Goal: Transaction & Acquisition: Book appointment/travel/reservation

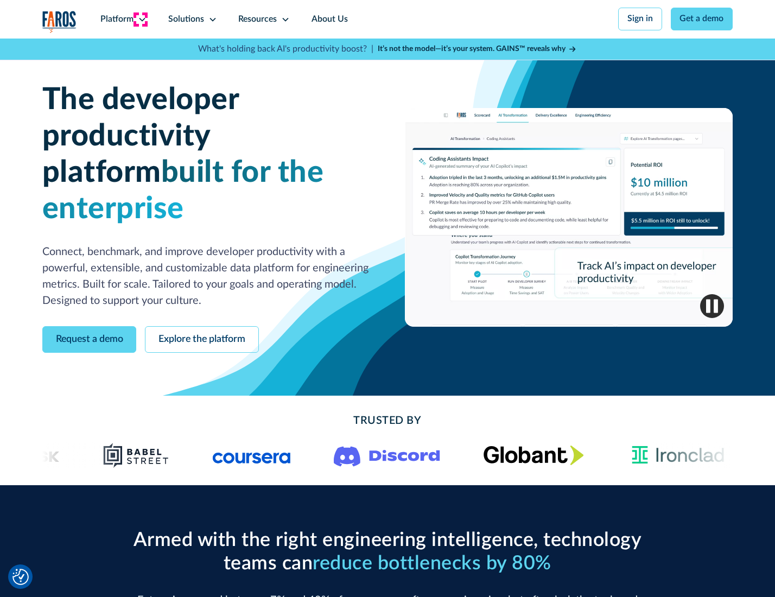
click at [141, 19] on icon at bounding box center [142, 19] width 9 height 9
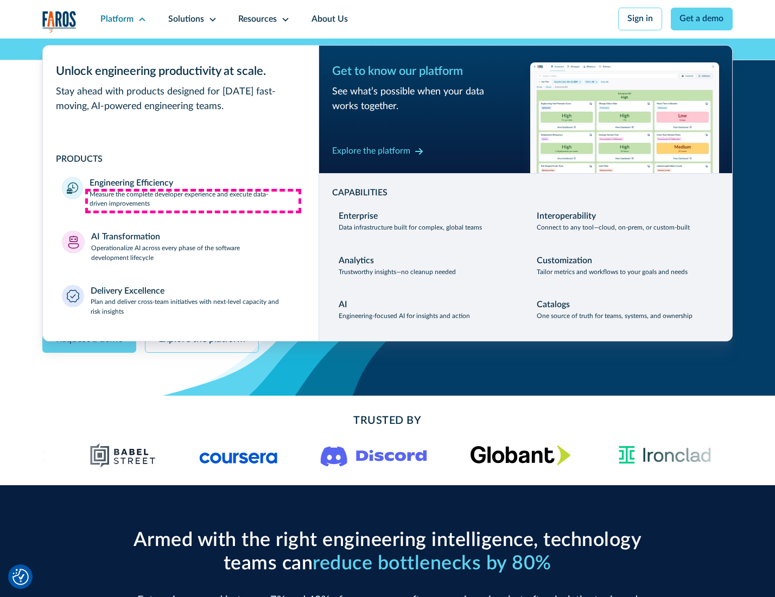
click at [193, 201] on p "Measure the complete developer experience and execute data-driven improvements" at bounding box center [194, 200] width 209 height 20
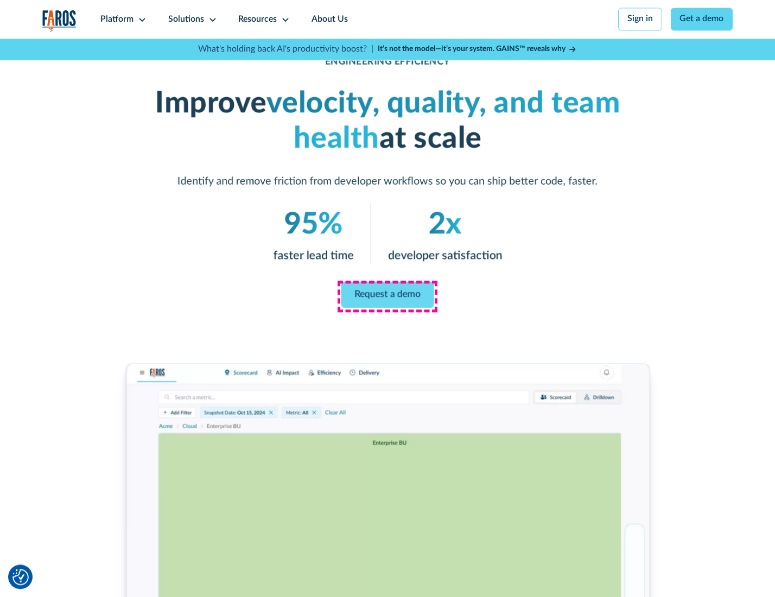
click at [387, 296] on link "Request a demo" at bounding box center [387, 295] width 93 height 26
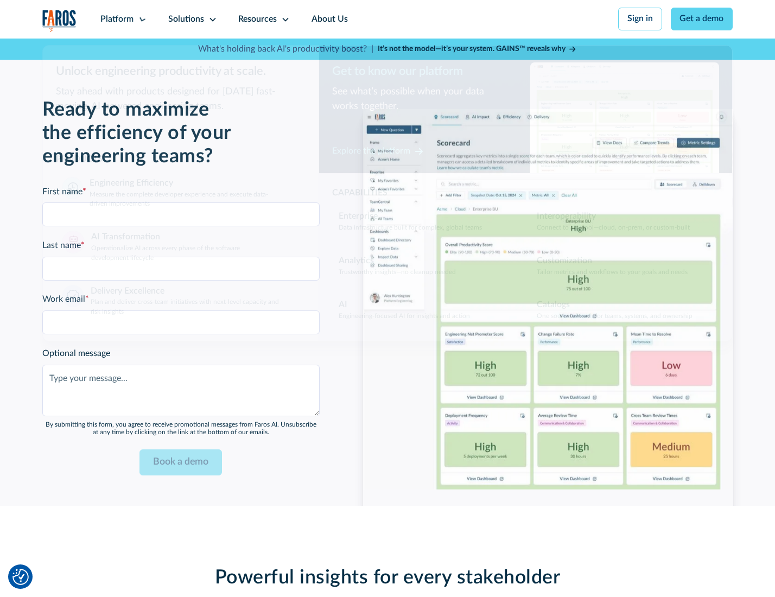
scroll to position [2362, 0]
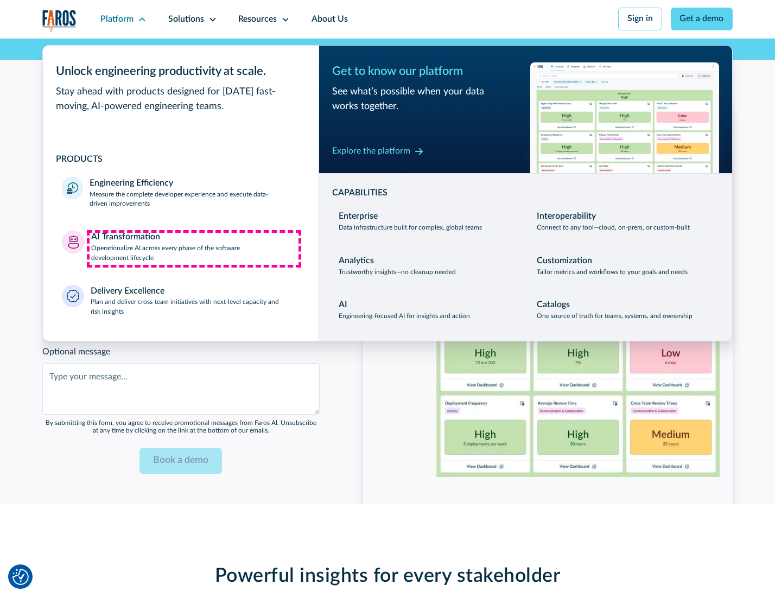
click at [194, 248] on p "Operationalize AI across every phase of the software development lifecycle" at bounding box center [195, 254] width 208 height 20
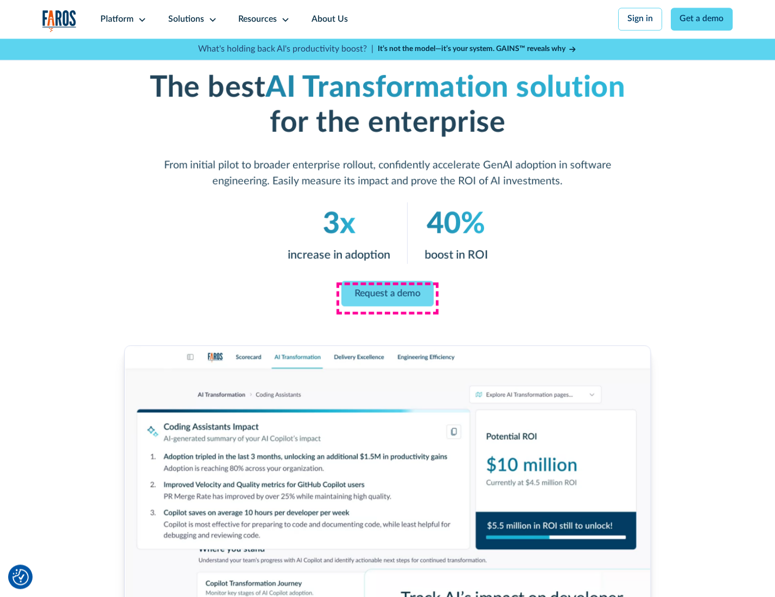
click at [387, 295] on link "Request a demo" at bounding box center [387, 293] width 92 height 26
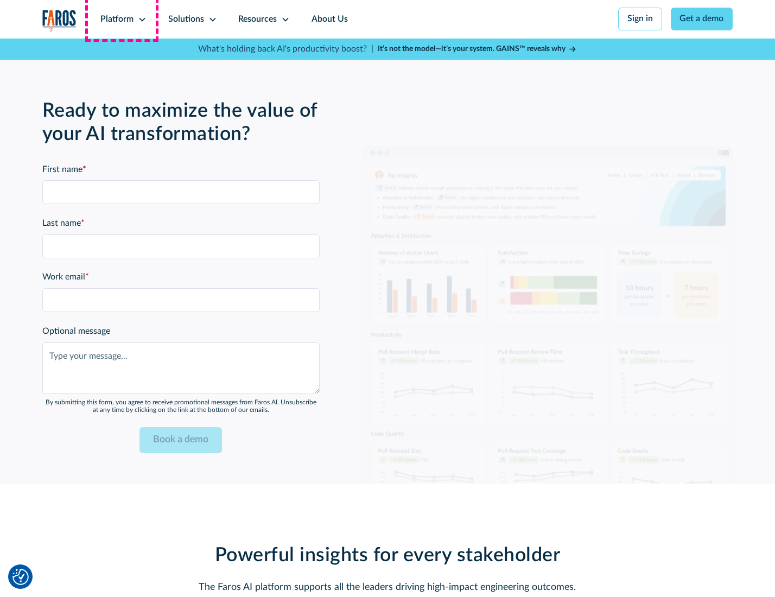
click at [122, 19] on div "Platform" at bounding box center [116, 19] width 33 height 13
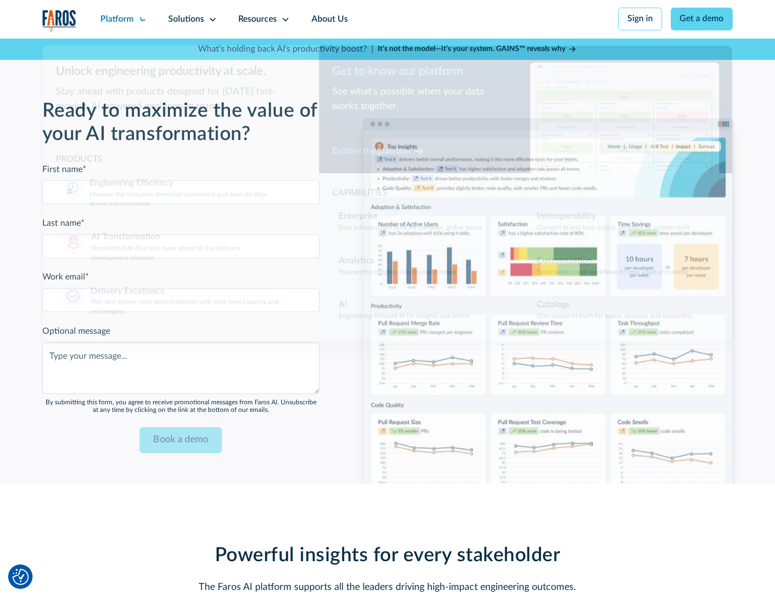
scroll to position [2623, 0]
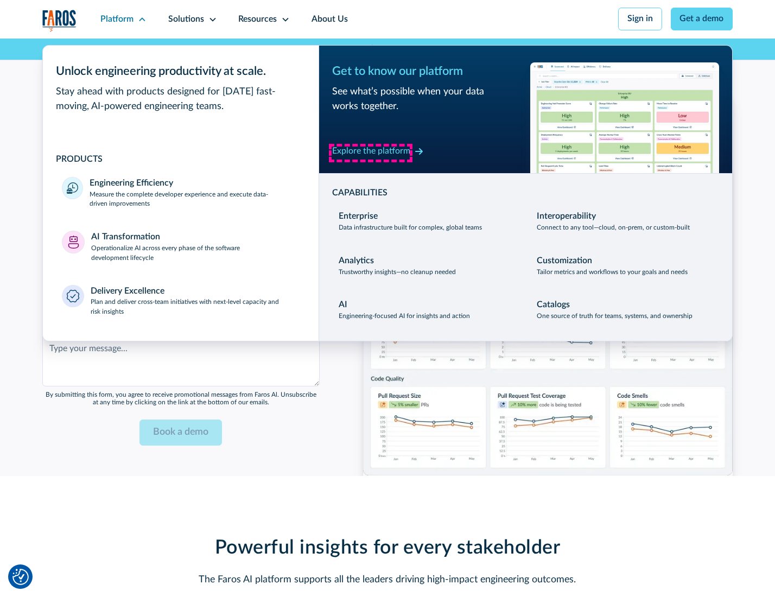
click at [371, 152] on div "Explore the platform" at bounding box center [371, 151] width 78 height 13
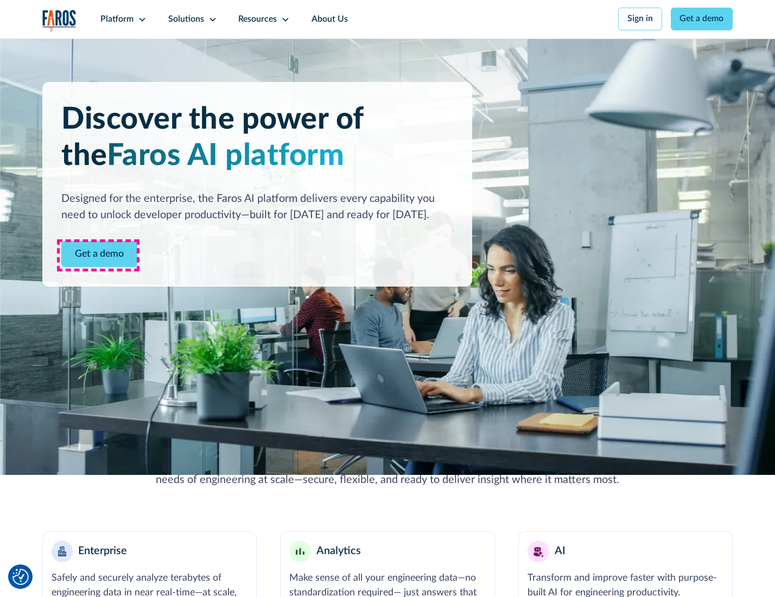
click at [98, 255] on link "Get a demo" at bounding box center [99, 254] width 76 height 27
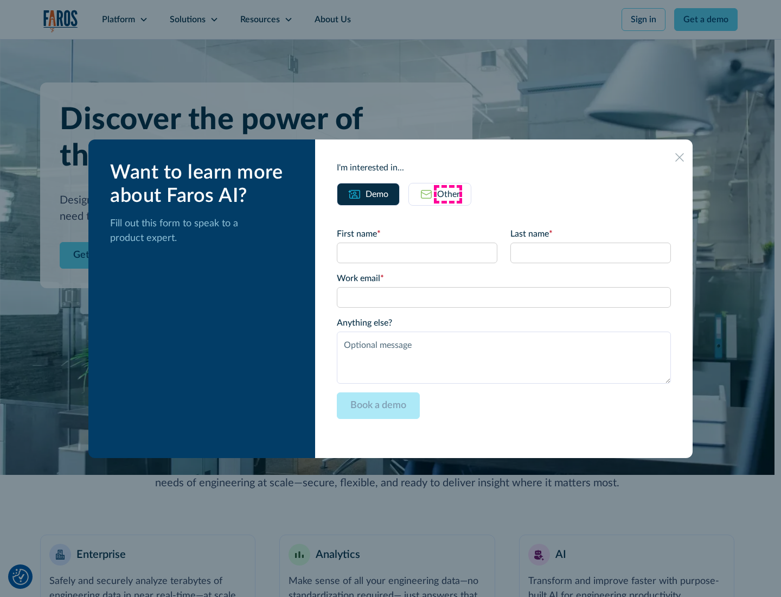
click at [448, 194] on div "Other" at bounding box center [448, 194] width 23 height 13
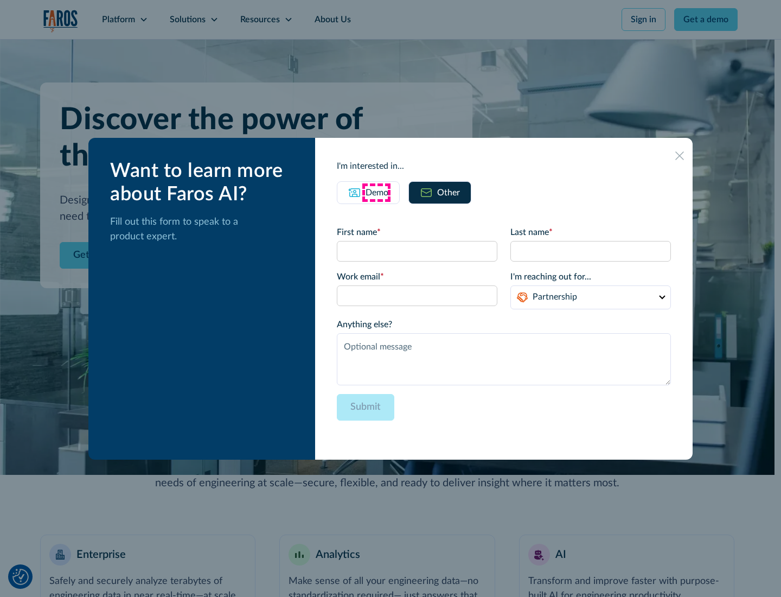
click at [376, 192] on div "Demo" at bounding box center [377, 192] width 23 height 13
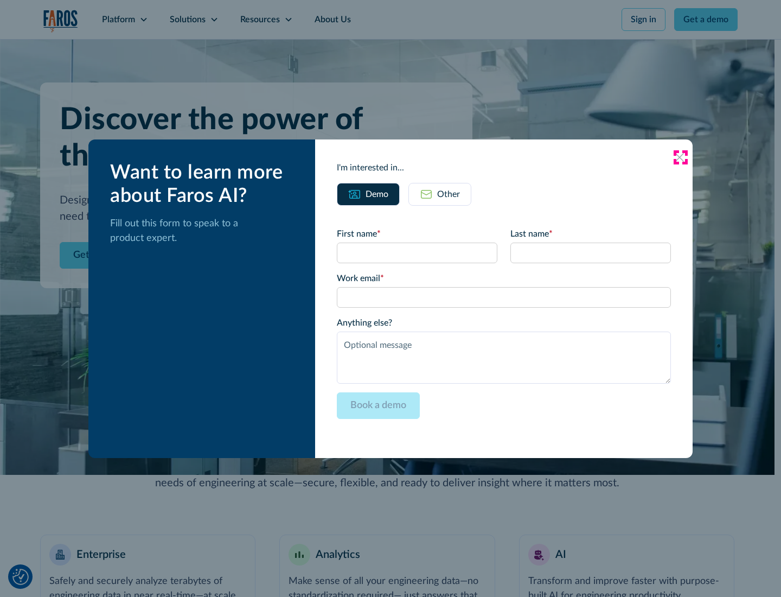
click at [680, 157] on icon at bounding box center [679, 157] width 9 height 9
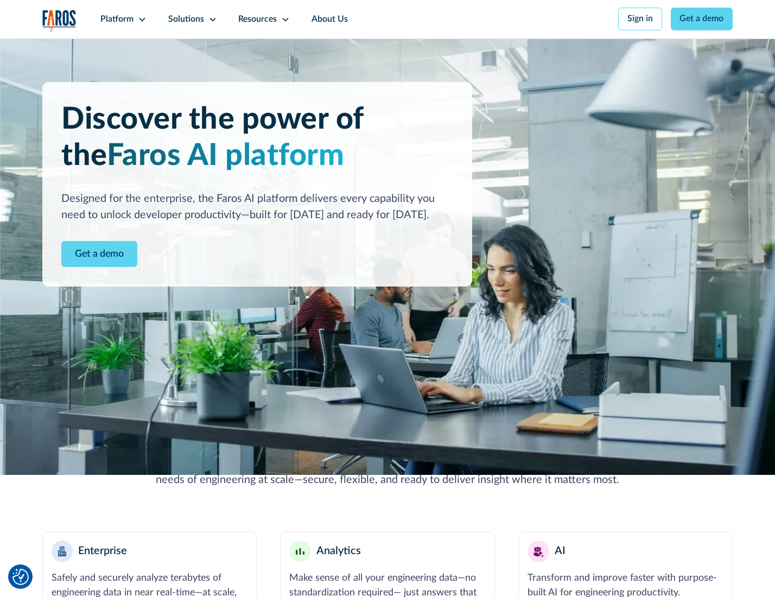
click at [141, 19] on icon at bounding box center [142, 19] width 9 height 9
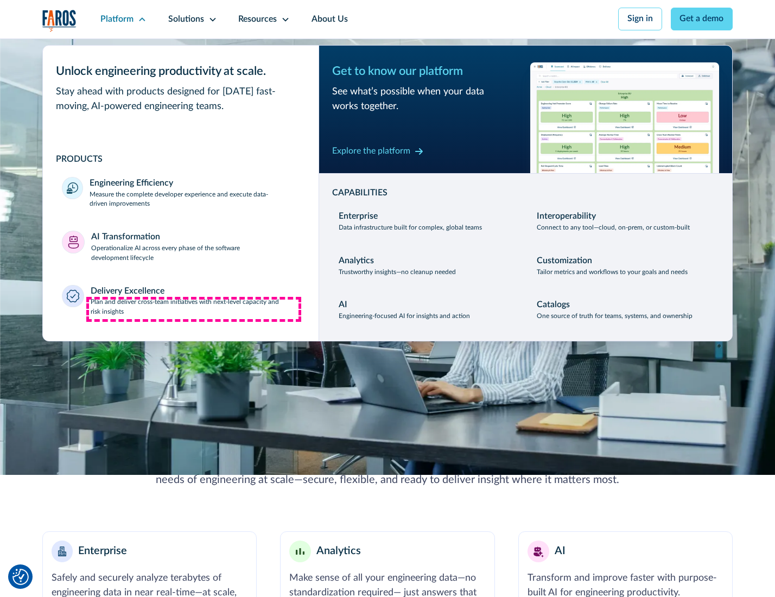
click at [194, 309] on p "Plan and deliver cross-team initiatives with next-level capacity and risk insig…" at bounding box center [195, 307] width 209 height 20
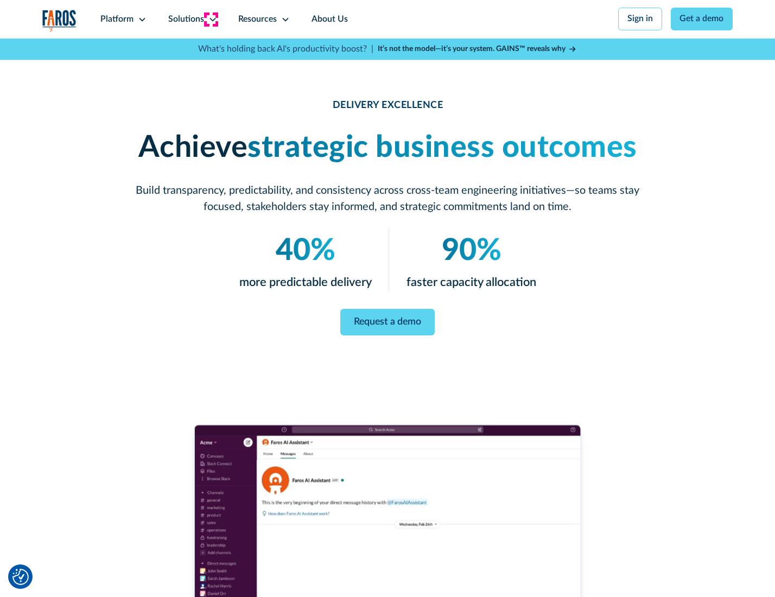
click at [211, 19] on icon at bounding box center [212, 19] width 9 height 9
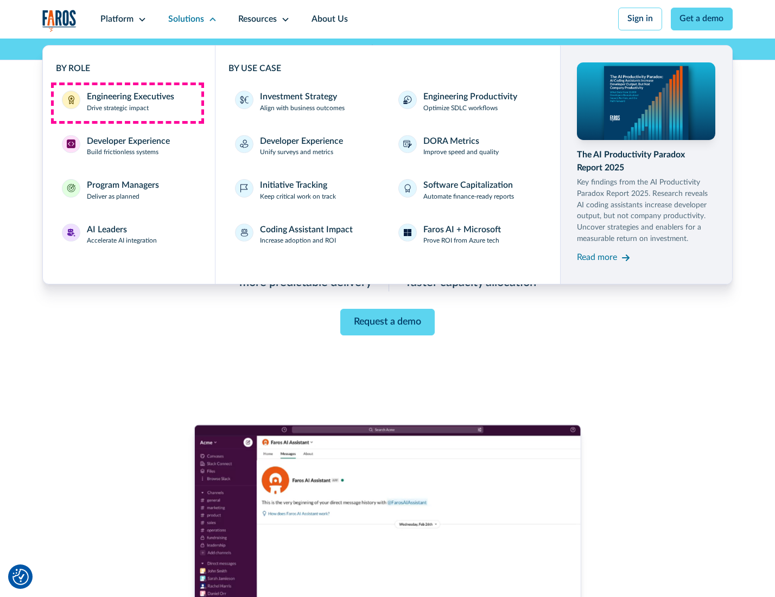
click at [127, 103] on div "Engineering Executives" at bounding box center [130, 97] width 87 height 13
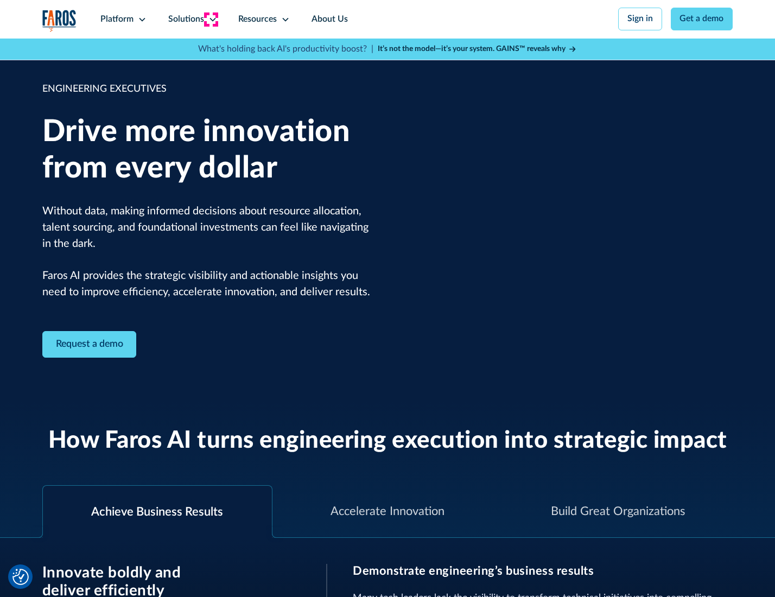
click at [211, 19] on icon at bounding box center [212, 19] width 9 height 9
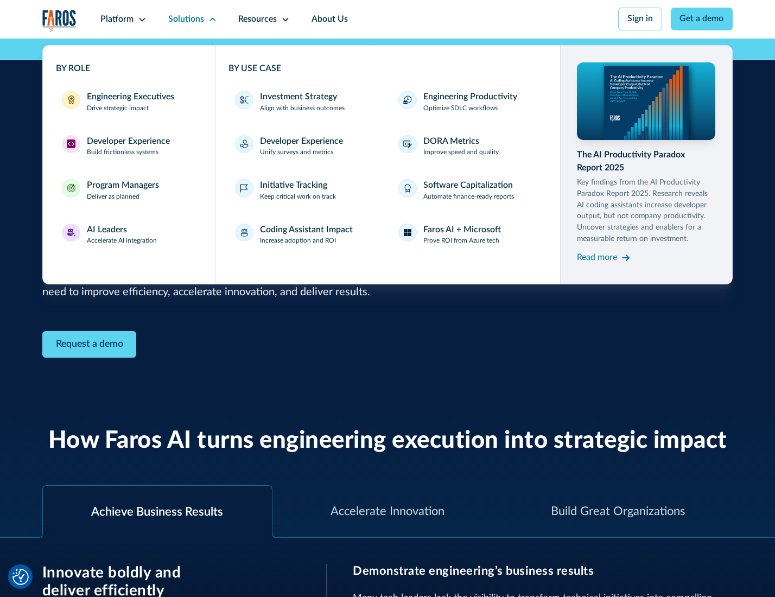
click at [127, 142] on div "Developer Experience" at bounding box center [128, 141] width 83 height 13
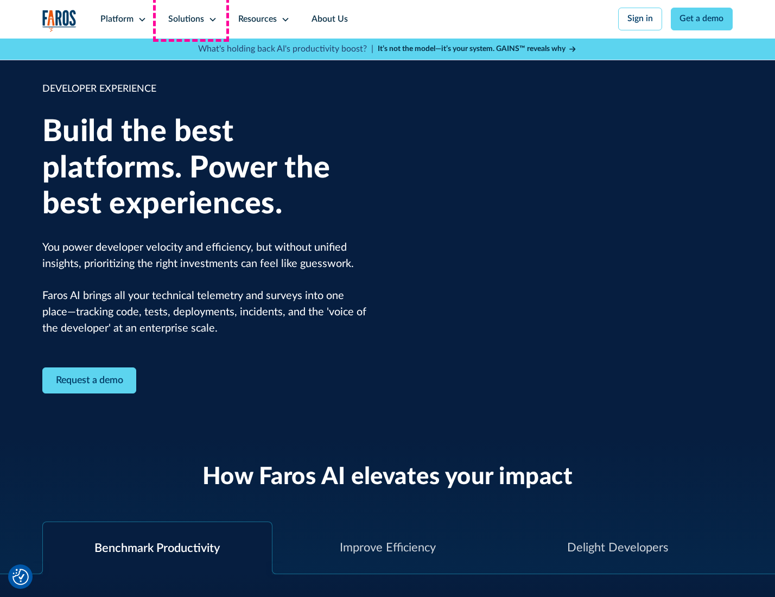
click at [191, 19] on div "Solutions" at bounding box center [186, 19] width 36 height 13
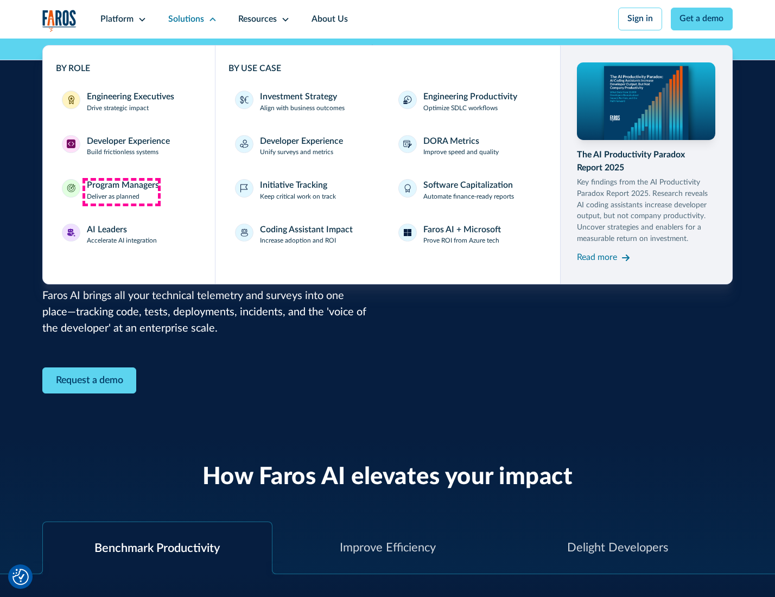
click at [121, 192] on div "Program Managers" at bounding box center [123, 185] width 72 height 13
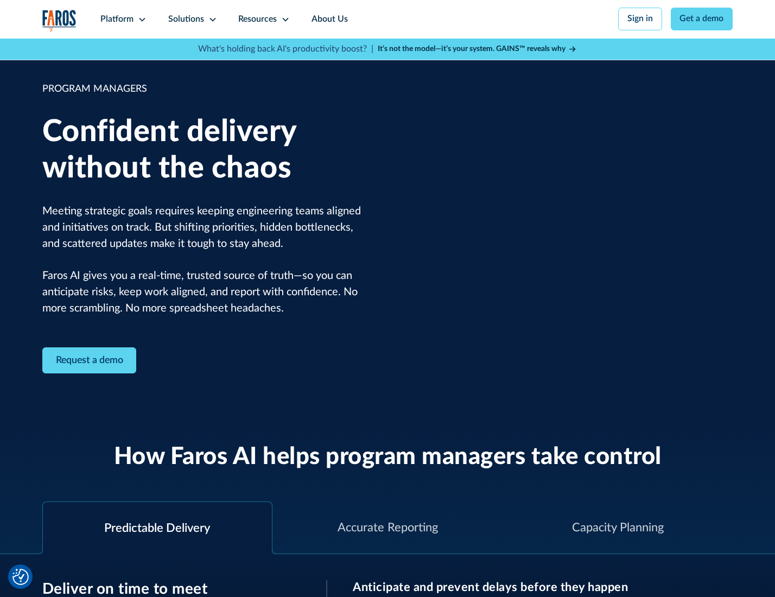
click at [211, 20] on icon at bounding box center [212, 19] width 9 height 9
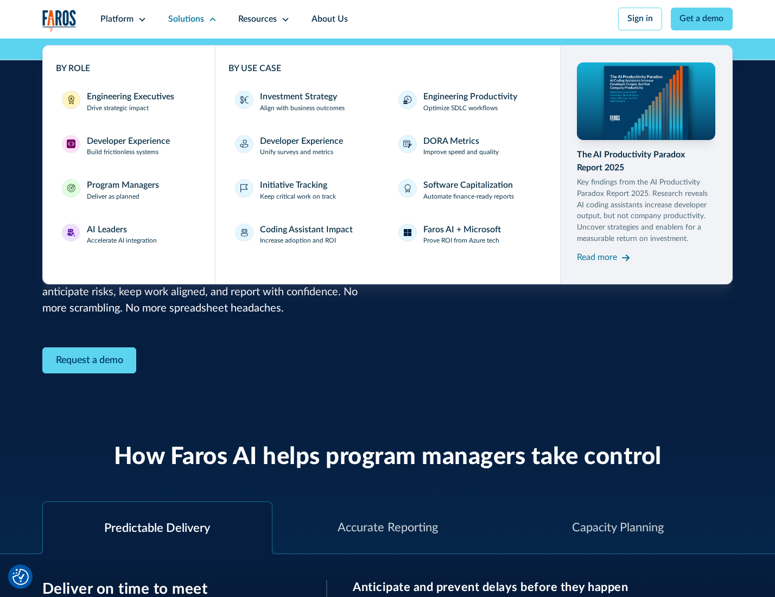
click at [120, 236] on div "AI Leaders" at bounding box center [107, 230] width 40 height 13
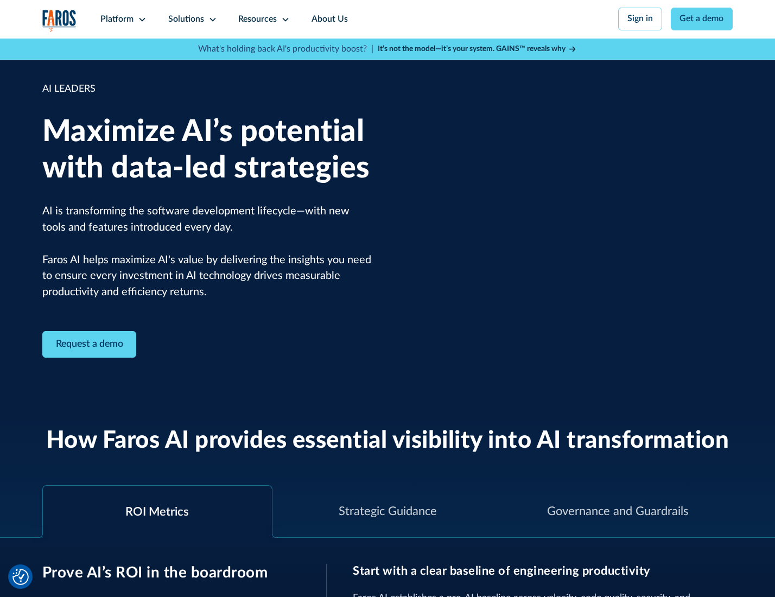
click at [211, 19] on icon at bounding box center [212, 19] width 9 height 9
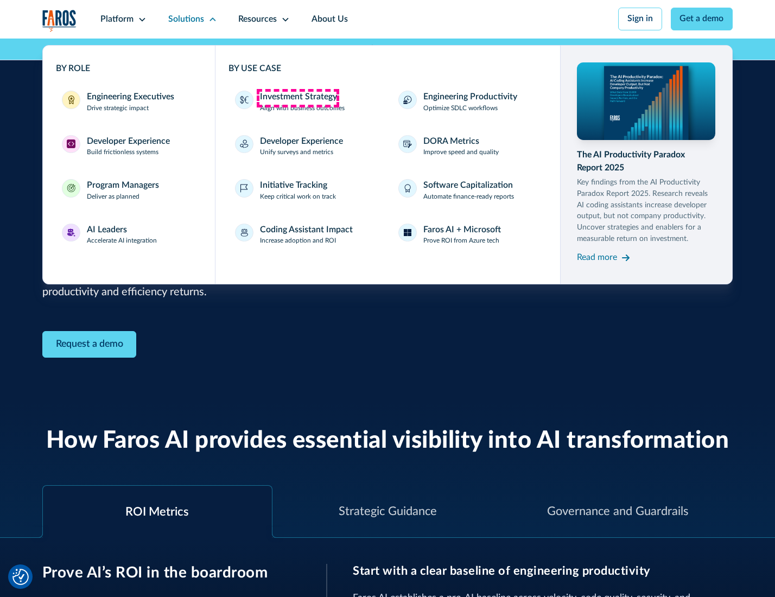
click at [297, 98] on div "Investment Strategy" at bounding box center [298, 97] width 77 height 13
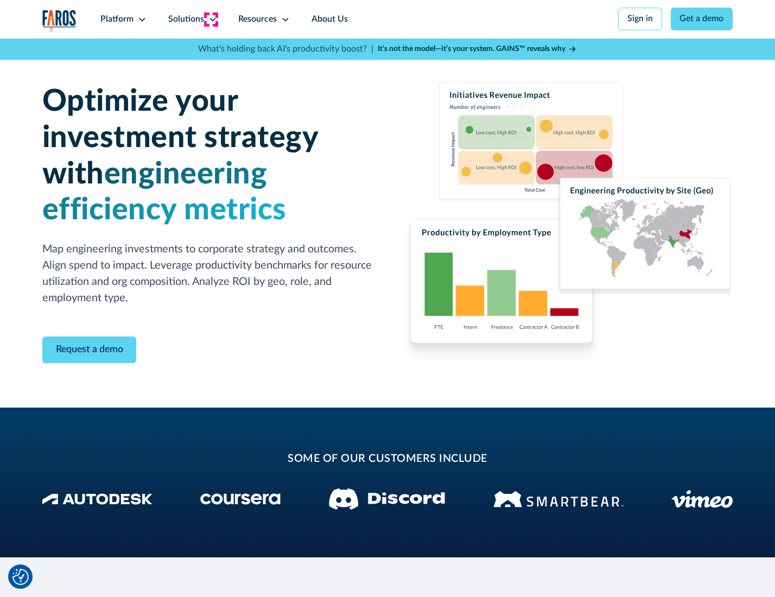
click at [211, 19] on icon at bounding box center [212, 19] width 9 height 9
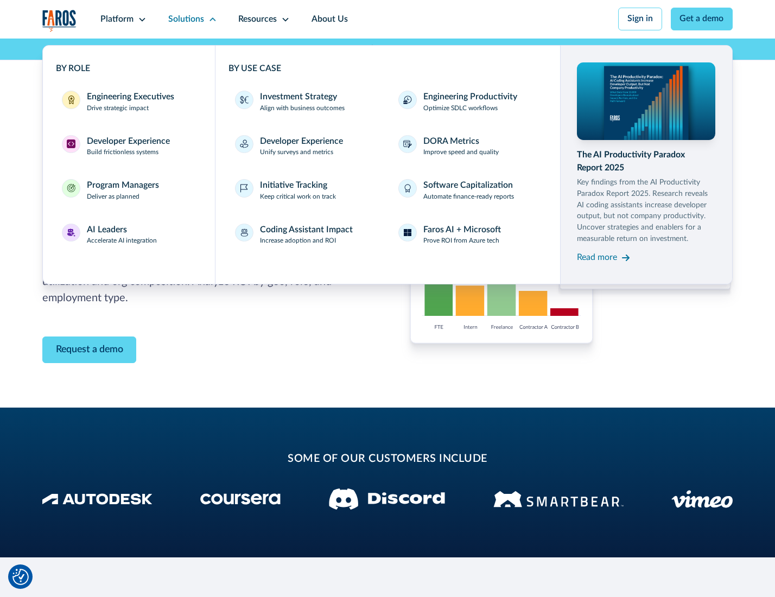
click at [462, 243] on p "Prove ROI from Azure tech" at bounding box center [461, 241] width 76 height 10
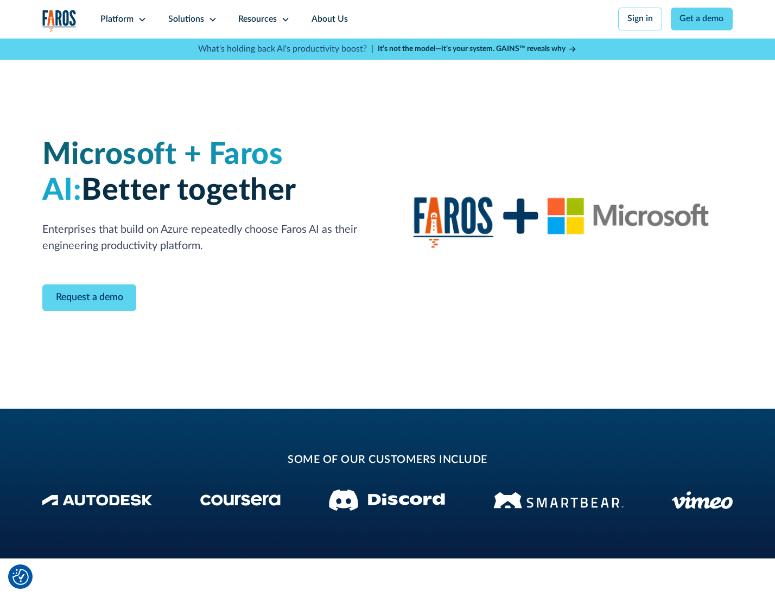
click at [211, 19] on icon at bounding box center [212, 19] width 9 height 9
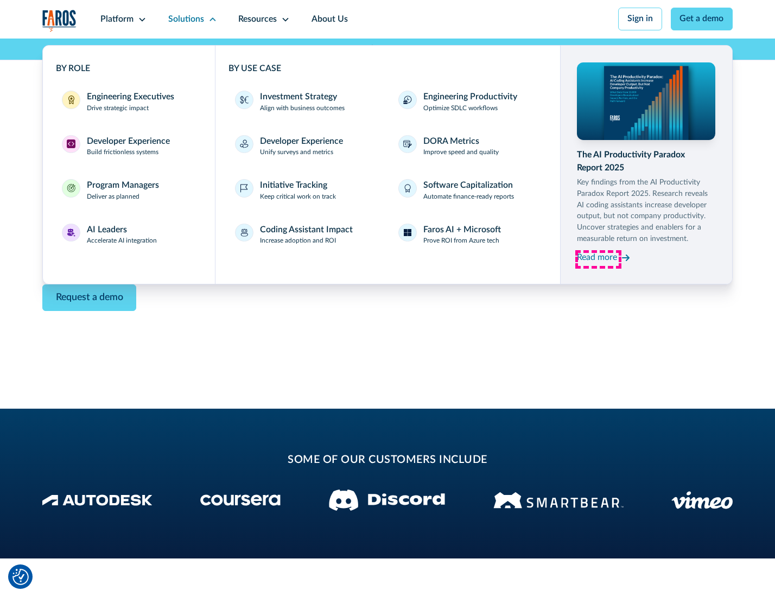
click at [598, 259] on div "Read more" at bounding box center [597, 257] width 40 height 13
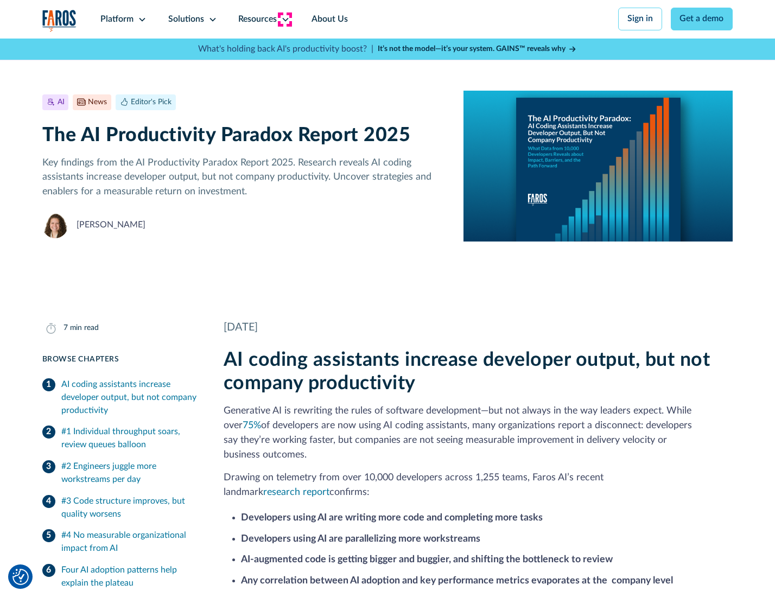
click at [284, 19] on icon at bounding box center [285, 19] width 9 height 9
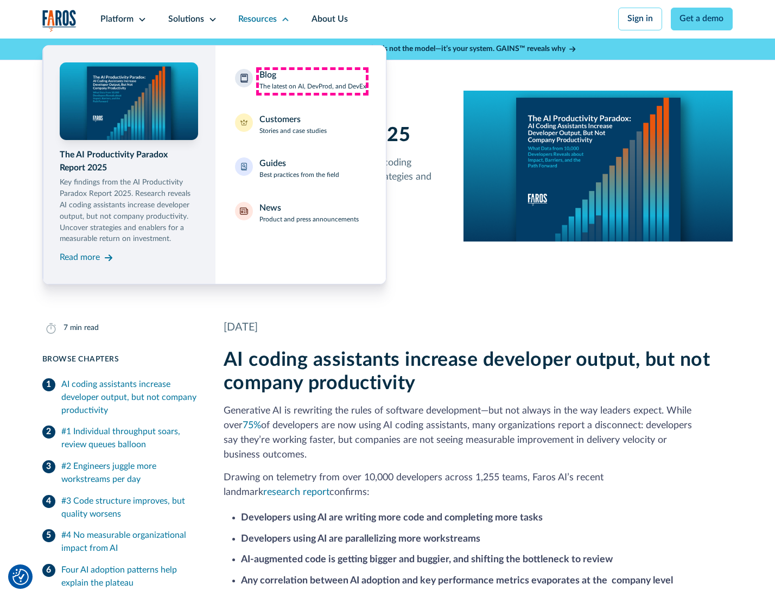
click at [312, 81] on div "Blog The latest on AI, DevProd, and DevEx" at bounding box center [312, 80] width 107 height 23
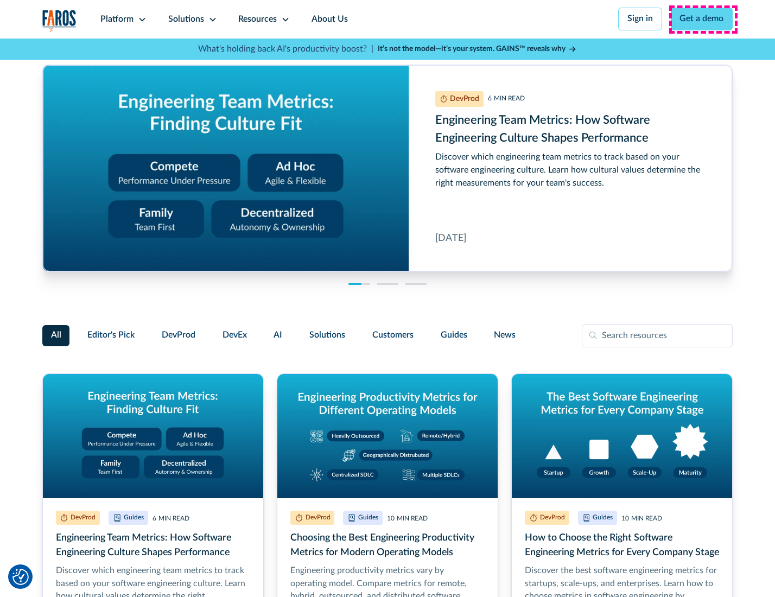
click at [703, 19] on link "Get a demo" at bounding box center [702, 19] width 62 height 23
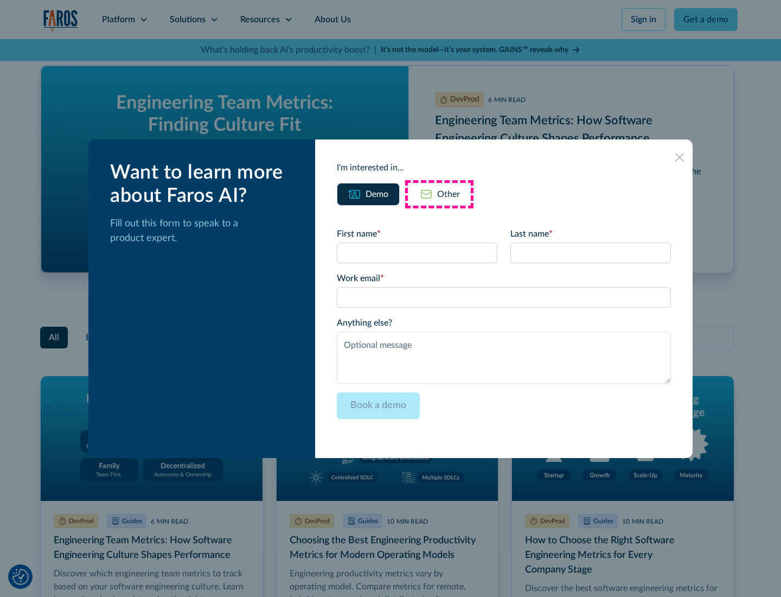
click at [439, 194] on div "Other" at bounding box center [448, 194] width 23 height 13
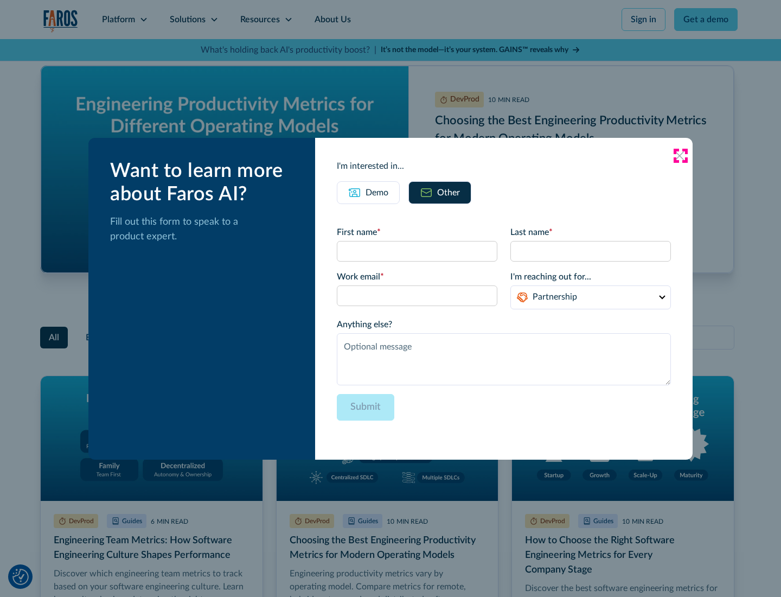
click at [680, 155] on icon at bounding box center [679, 155] width 9 height 9
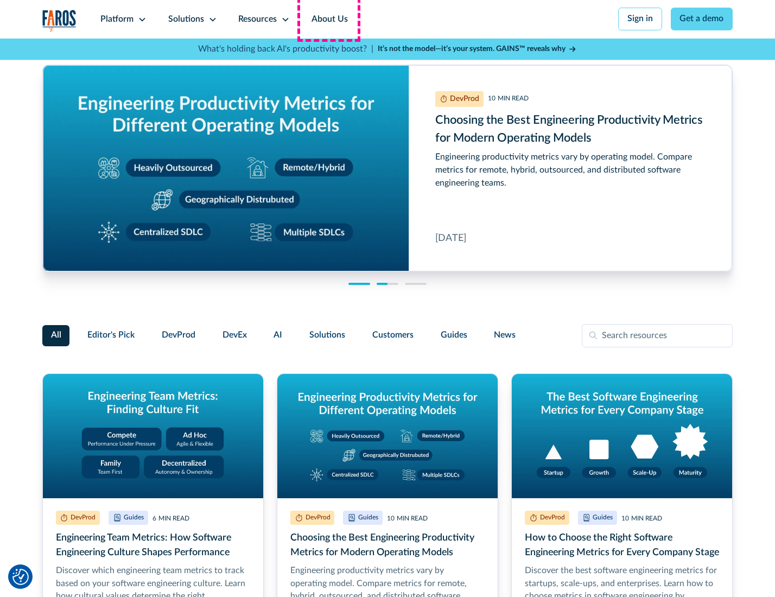
click at [328, 19] on link "About Us" at bounding box center [330, 19] width 58 height 39
